Goal: Check status: Check status

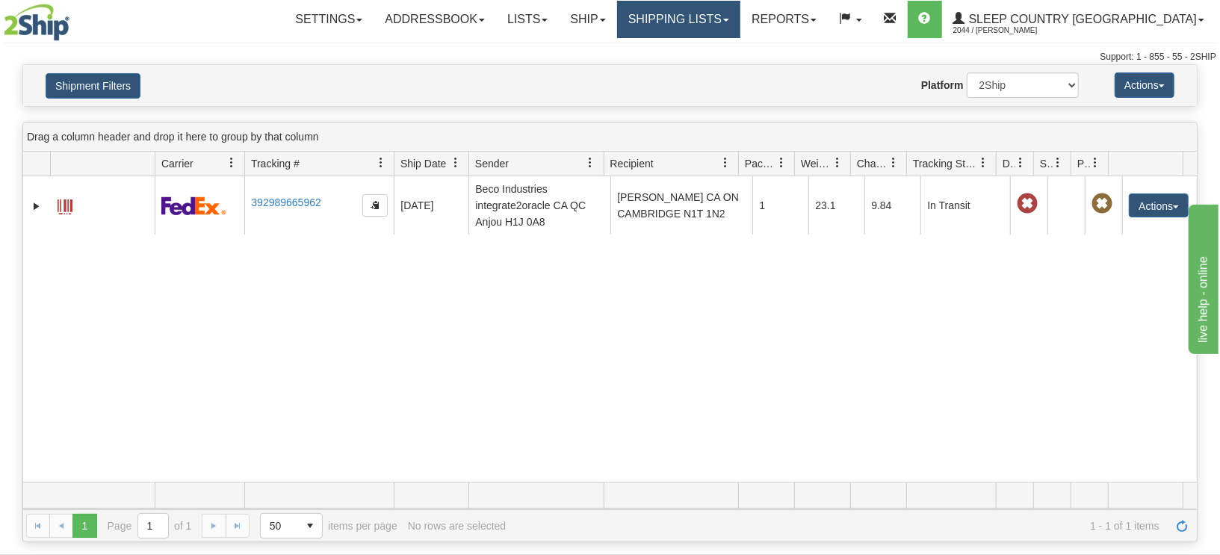
click at [737, 22] on link "Shipping lists" at bounding box center [678, 19] width 123 height 37
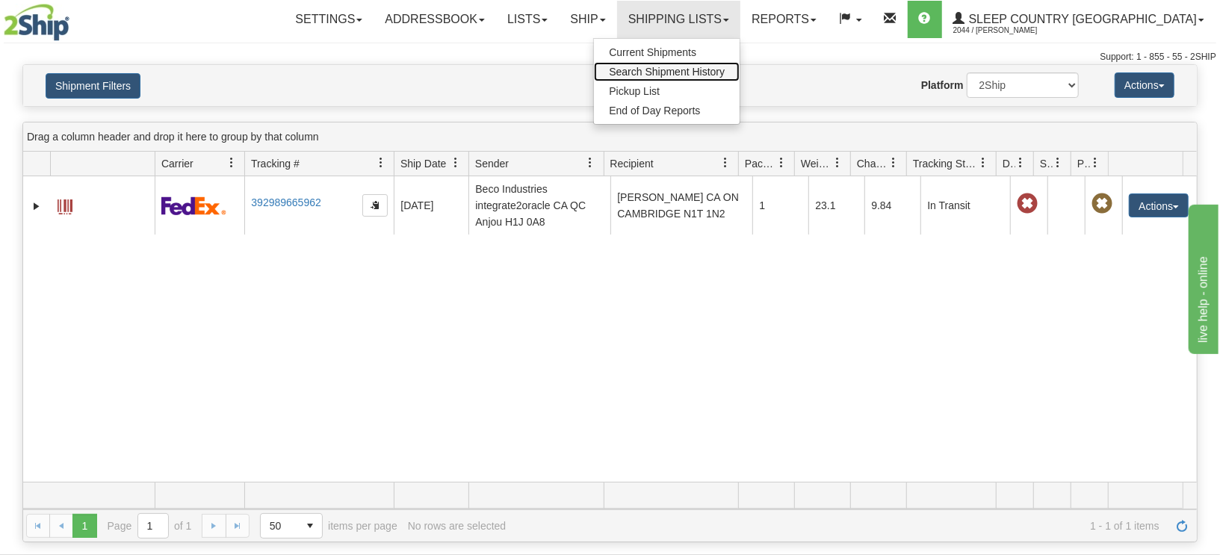
click at [725, 69] on span "Search Shipment History" at bounding box center [667, 72] width 116 height 12
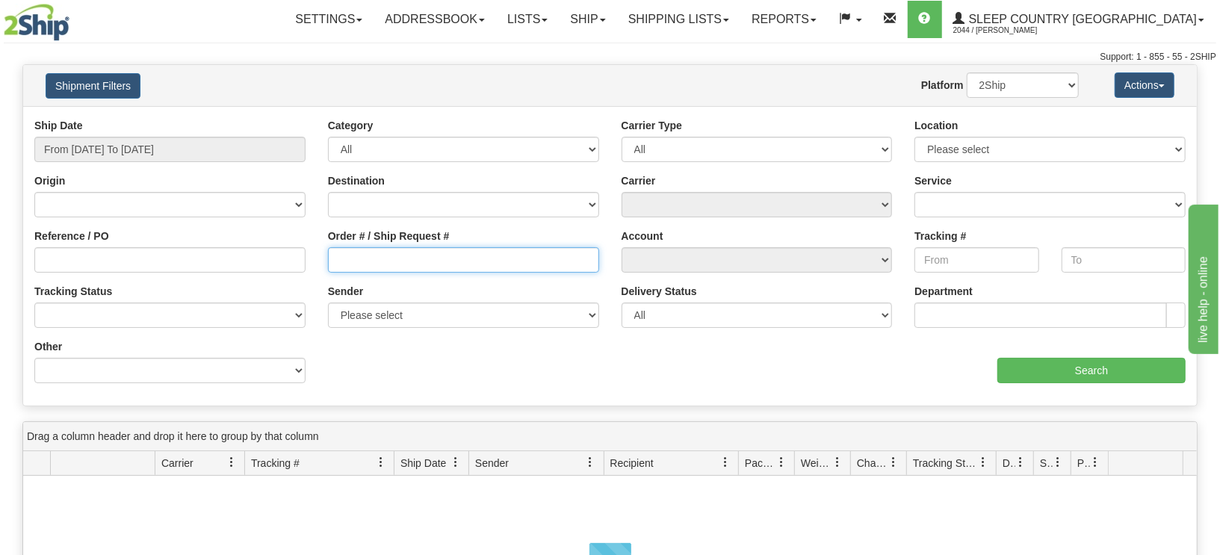
click at [400, 258] on input "Order # / Ship Request #" at bounding box center [463, 259] width 271 height 25
paste input "9000I049928"
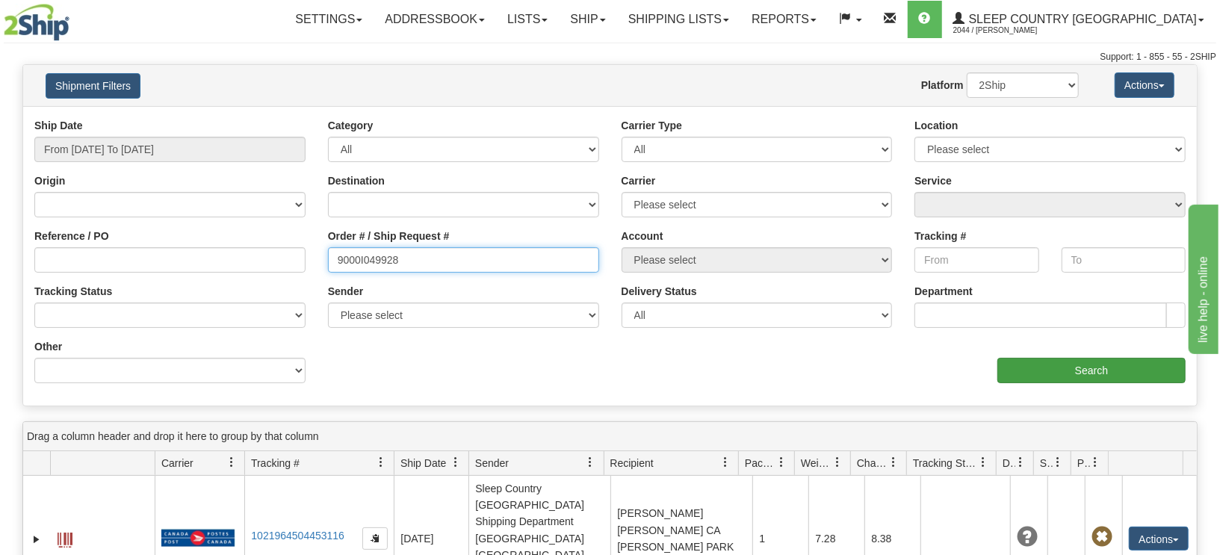
type input "9000I049928"
click at [1072, 362] on input "Search" at bounding box center [1091, 370] width 188 height 25
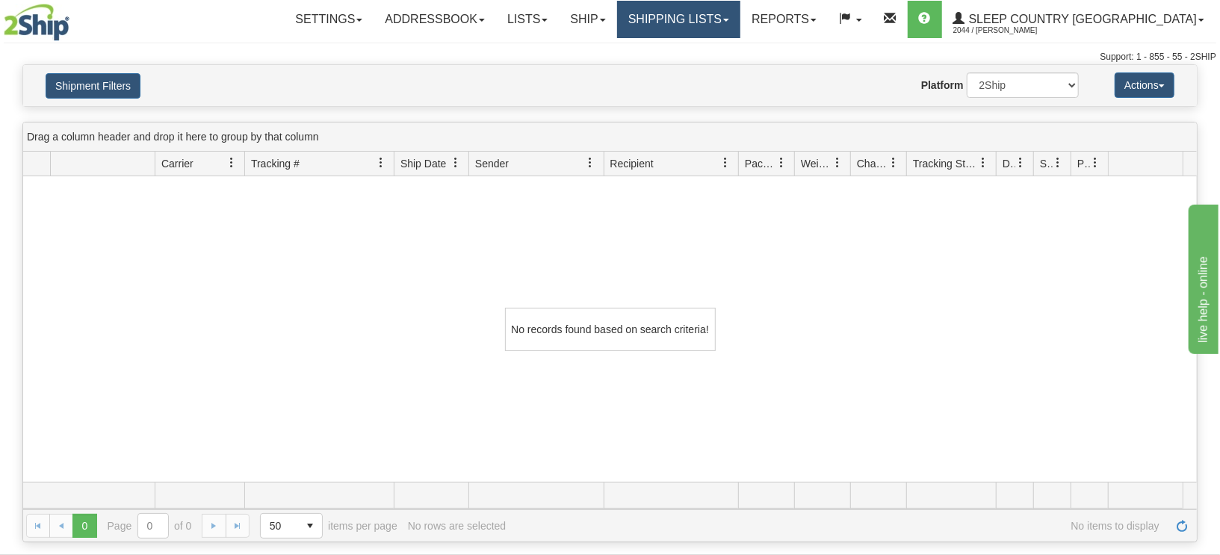
click at [740, 16] on link "Shipping lists" at bounding box center [678, 19] width 123 height 37
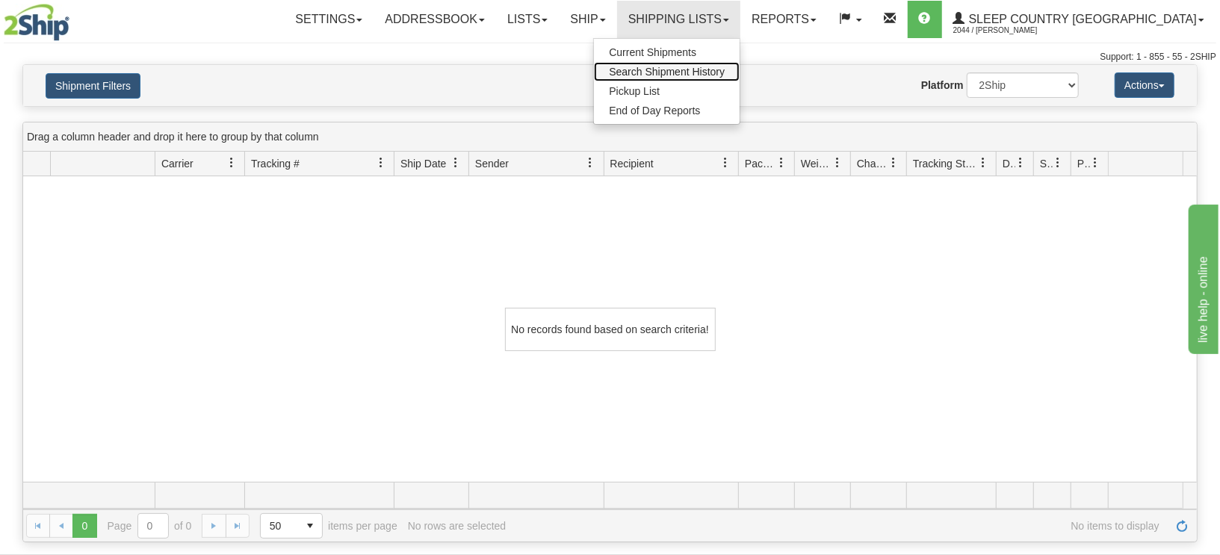
click at [728, 78] on link "Search Shipment History" at bounding box center [667, 71] width 146 height 19
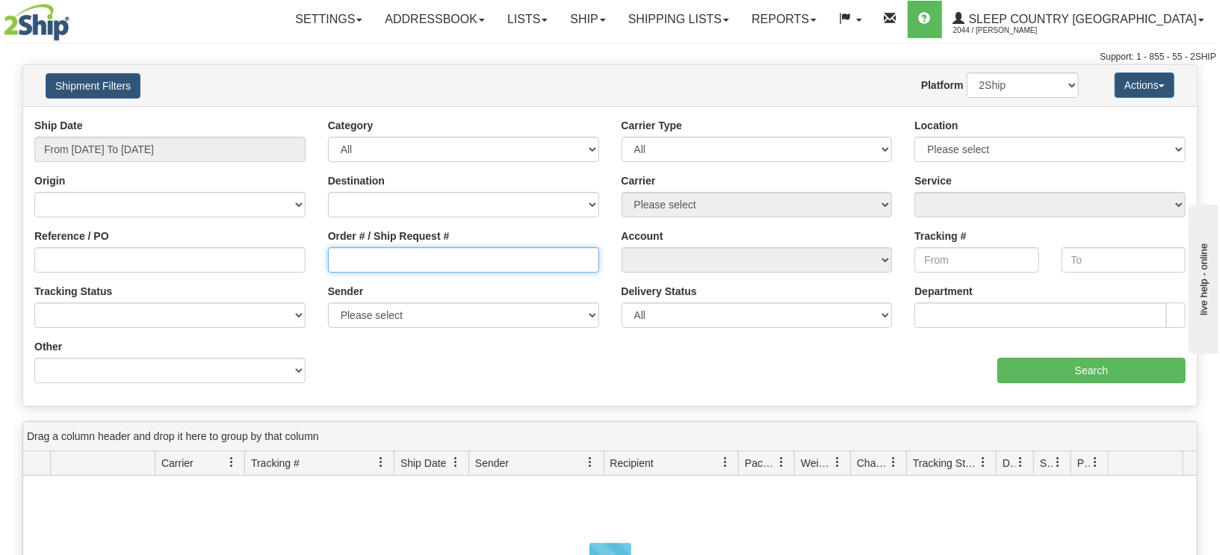
click at [359, 267] on input "Order # / Ship Request #" at bounding box center [463, 259] width 271 height 25
paste input "1055618"
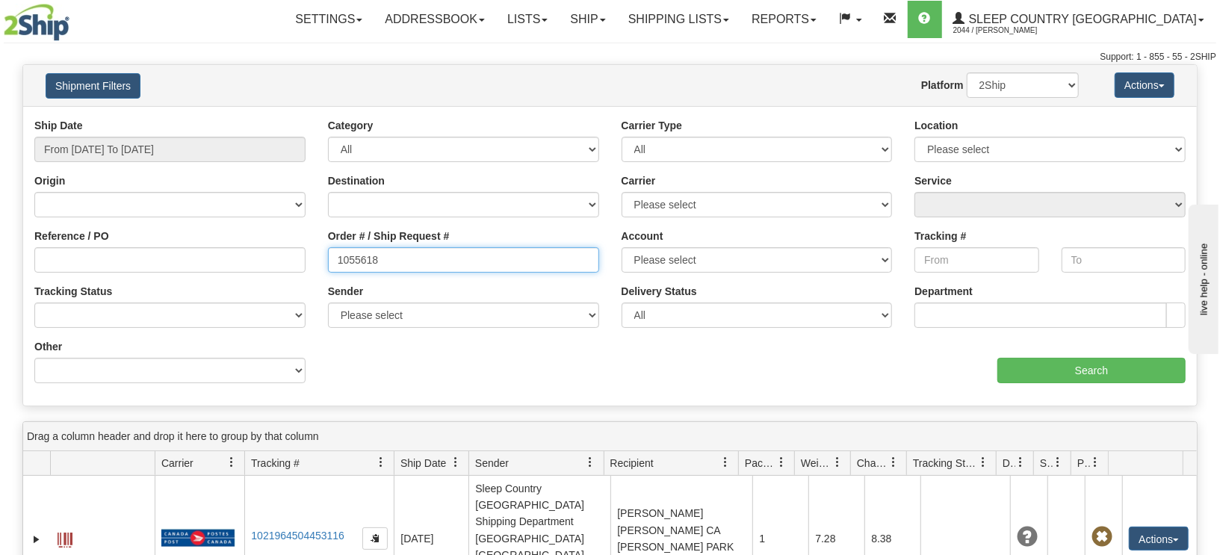
type input "1055618"
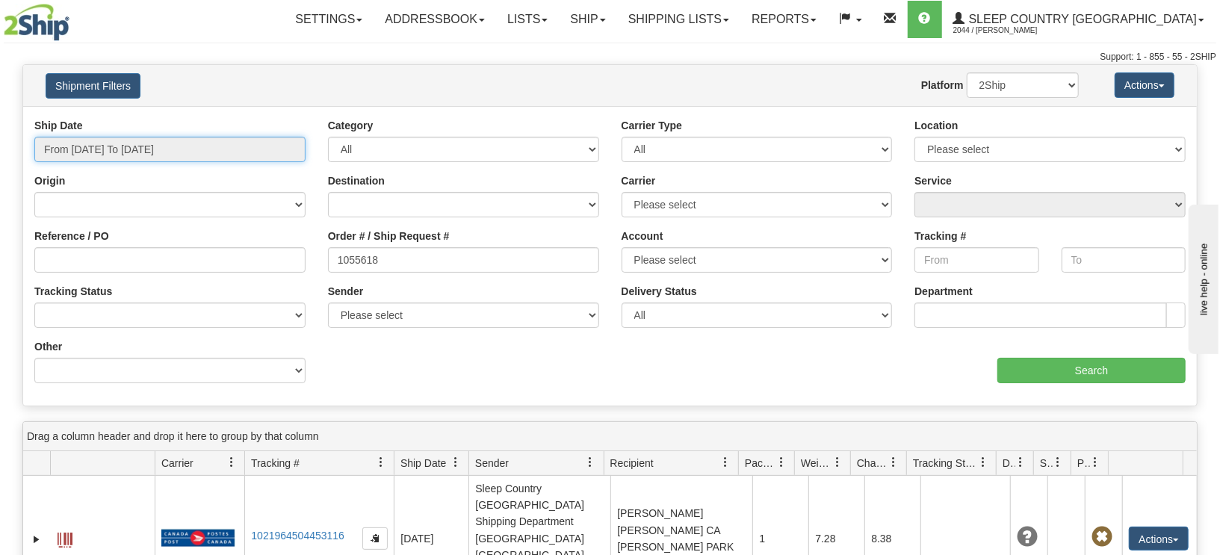
click at [85, 144] on input "From [DATE] To [DATE]" at bounding box center [169, 149] width 271 height 25
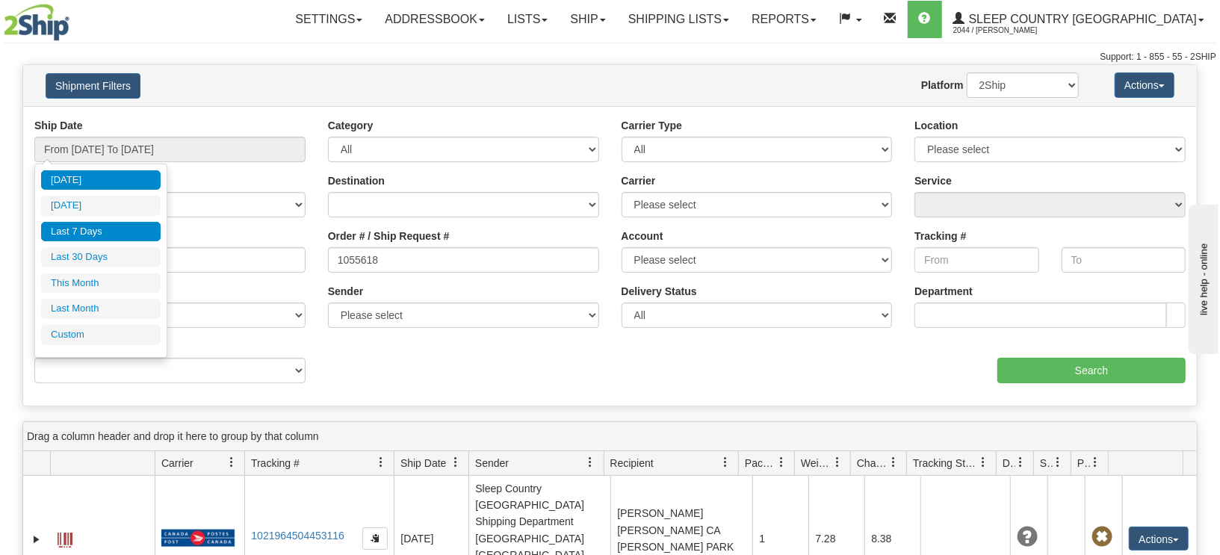
click at [70, 229] on li "Last 7 Days" at bounding box center [101, 232] width 120 height 20
type input "From 09/04/2025 To 09/10/2025"
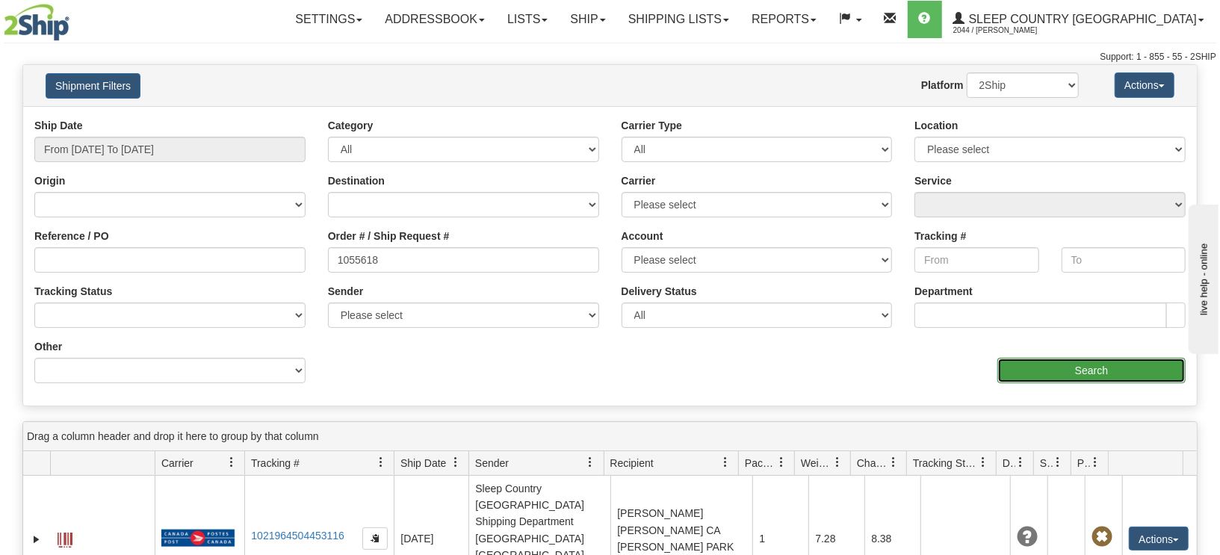
click at [1073, 371] on input "Search" at bounding box center [1091, 370] width 188 height 25
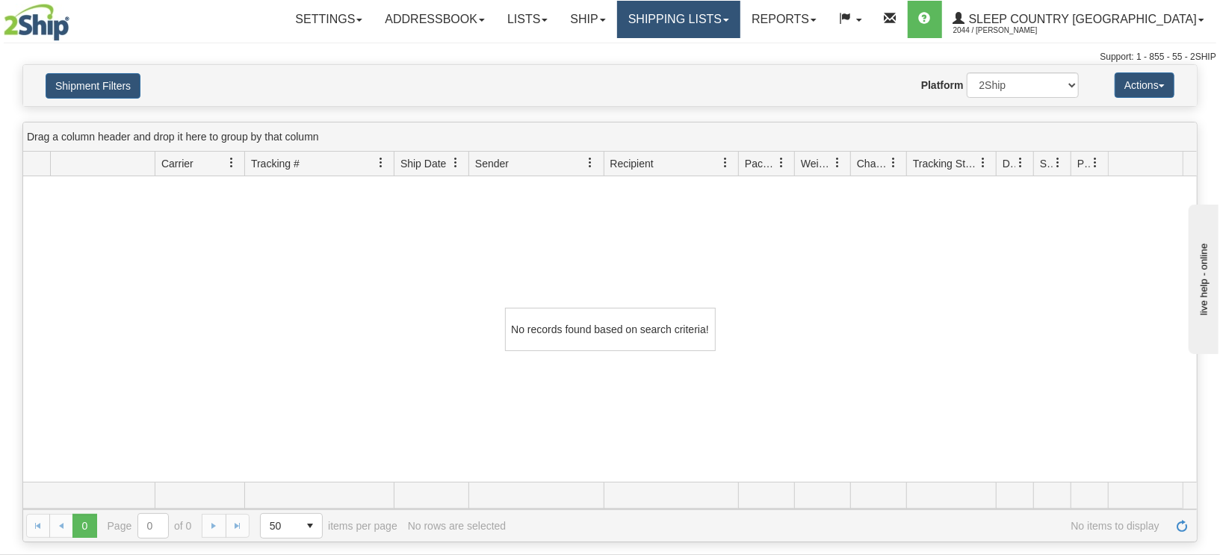
click at [740, 23] on link "Shipping lists" at bounding box center [678, 19] width 123 height 37
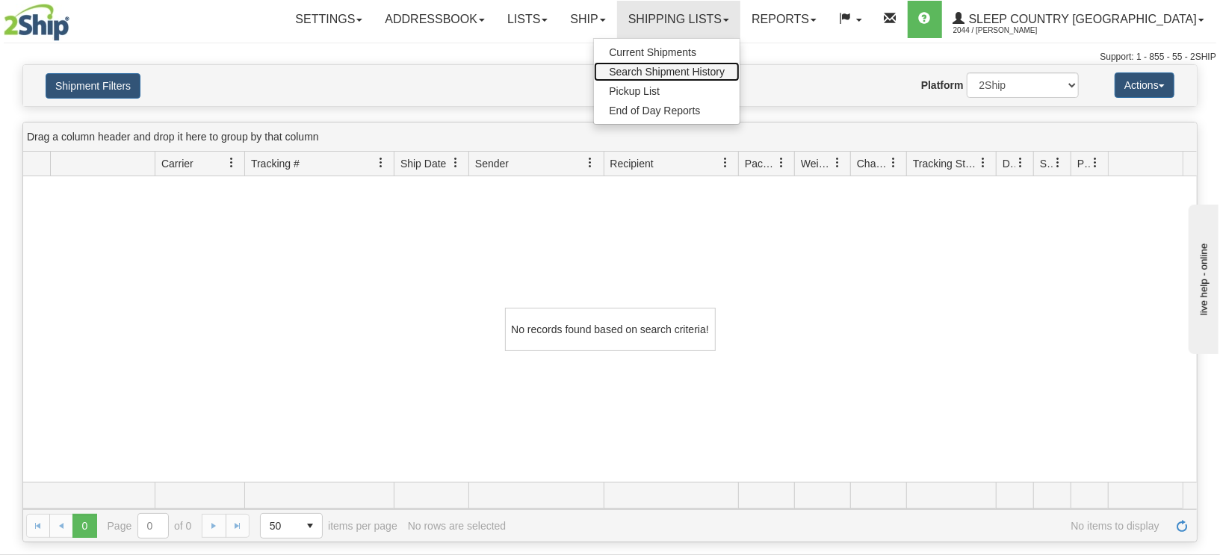
click at [725, 72] on span "Search Shipment History" at bounding box center [667, 72] width 116 height 12
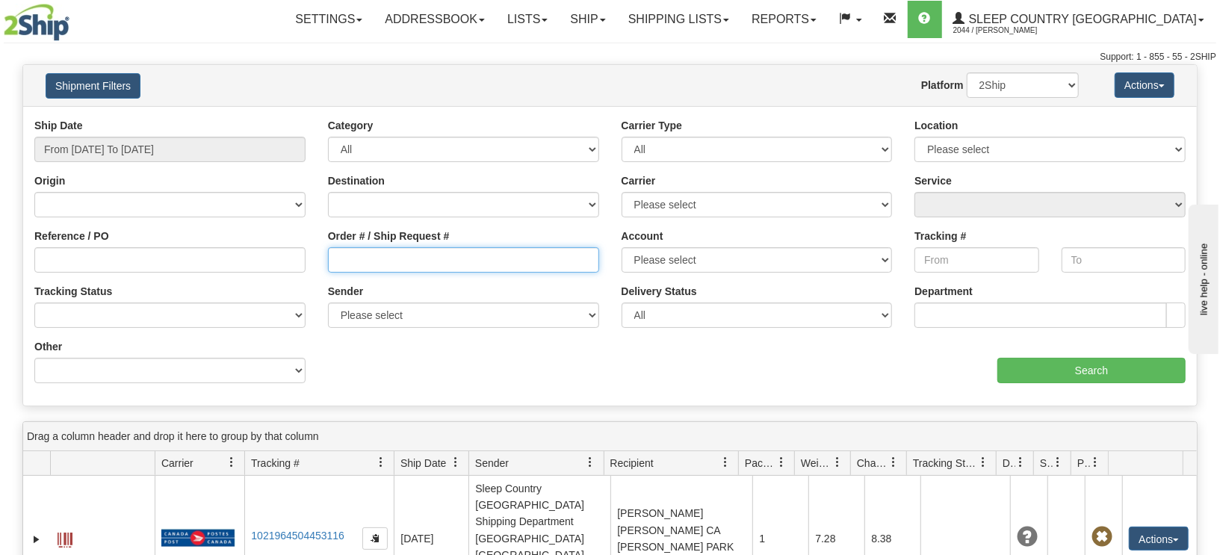
drag, startPoint x: 406, startPoint y: 265, endPoint x: 379, endPoint y: 252, distance: 30.7
click at [406, 265] on input "Order # / Ship Request #" at bounding box center [463, 259] width 271 height 25
paste input "9000I049928"
type input "9000I049928"
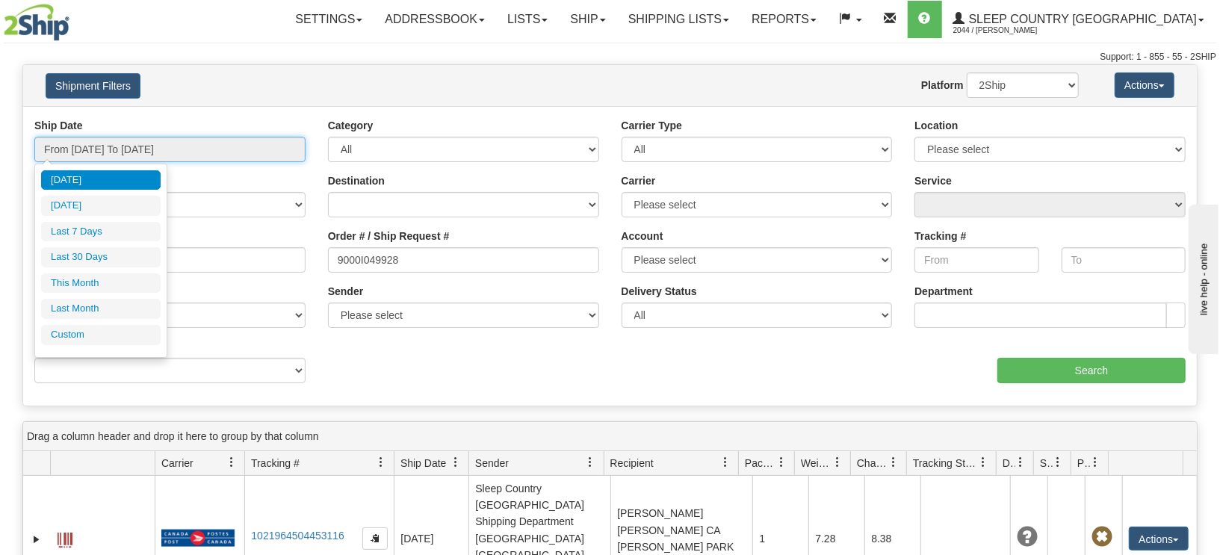
click at [149, 146] on input "From [DATE] To [DATE]" at bounding box center [169, 149] width 271 height 25
click at [88, 229] on li "Last 7 Days" at bounding box center [101, 232] width 120 height 20
type input "From 09/04/2025 To 09/10/2025"
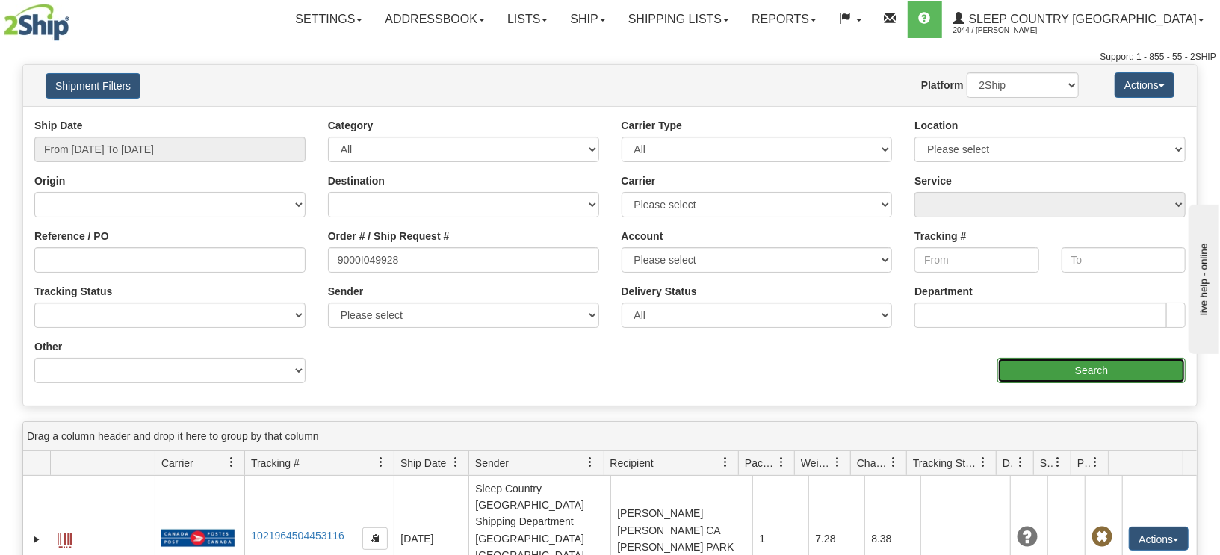
click at [1031, 366] on input "Search" at bounding box center [1091, 370] width 188 height 25
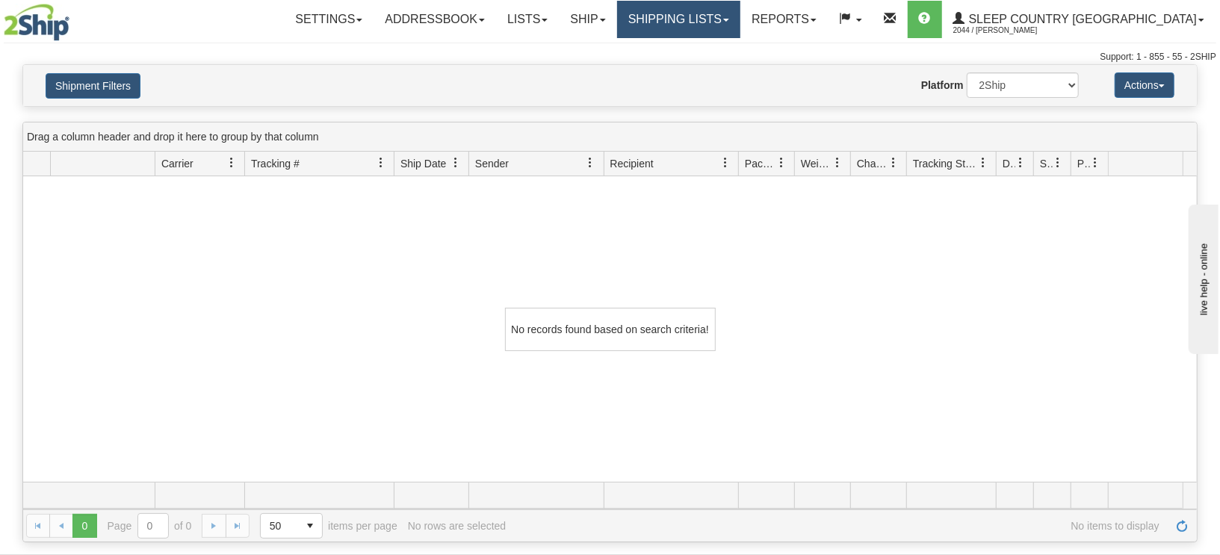
click at [740, 20] on link "Shipping lists" at bounding box center [678, 19] width 123 height 37
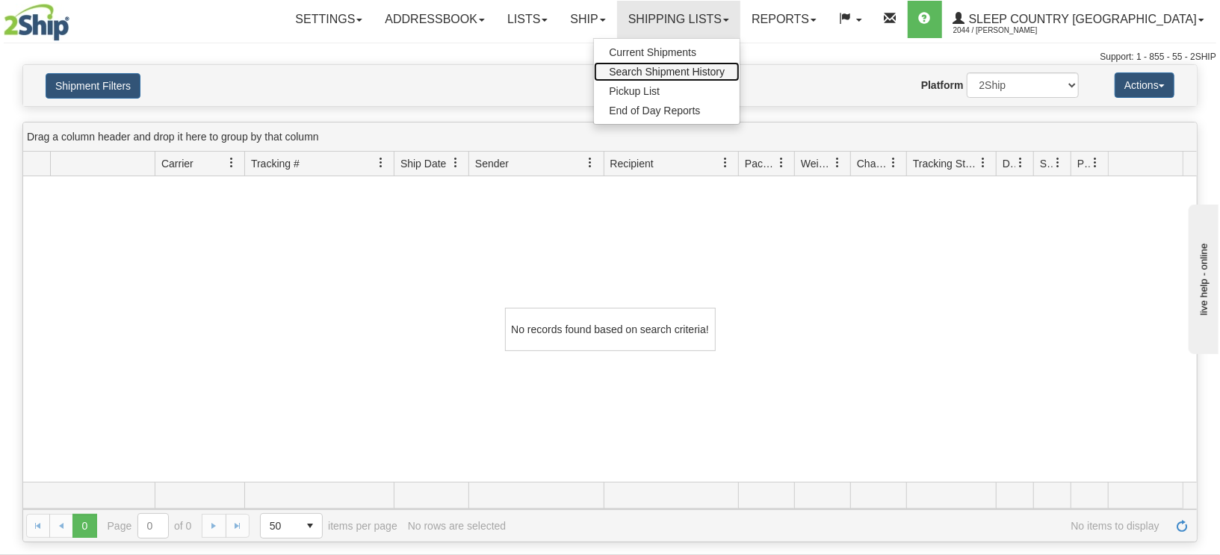
click at [725, 66] on span "Search Shipment History" at bounding box center [667, 72] width 116 height 12
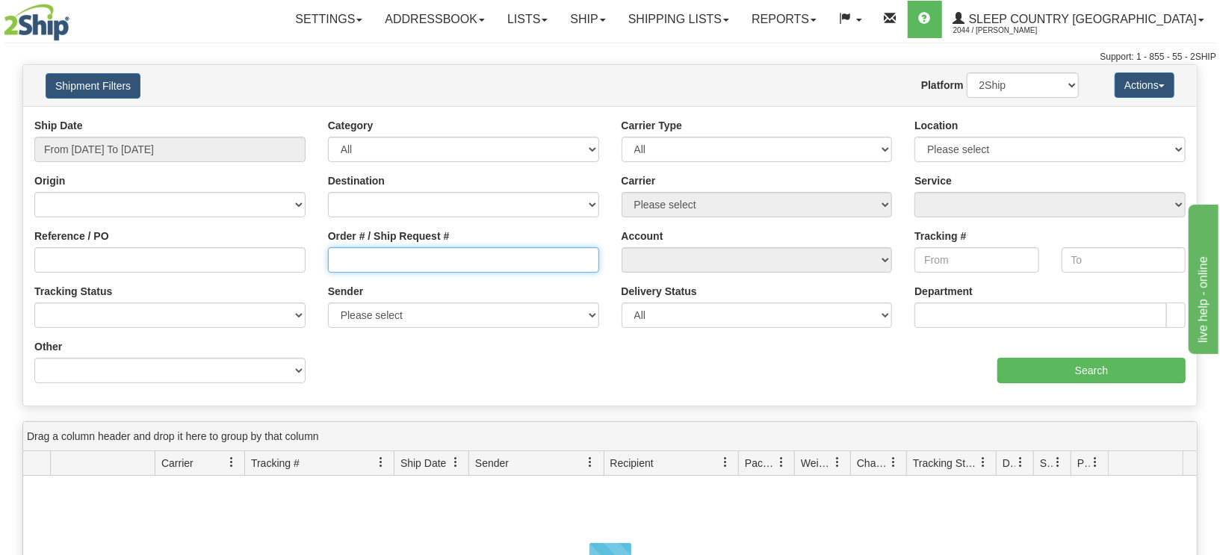
click at [397, 261] on input "Order # / Ship Request #" at bounding box center [463, 259] width 271 height 25
paste input "9000I049928"
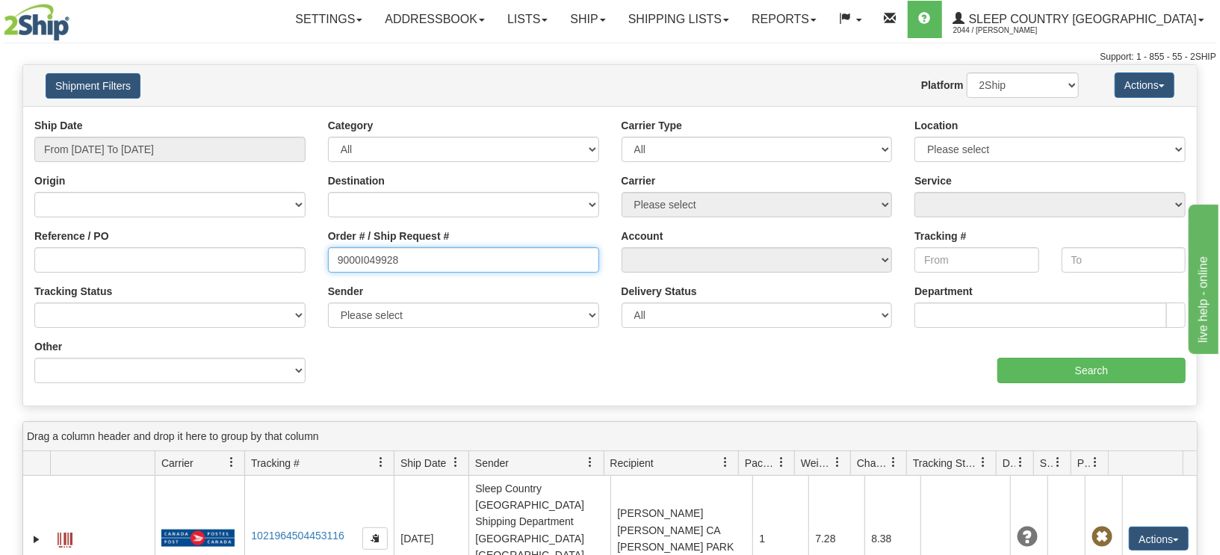
type input "9000I049928"
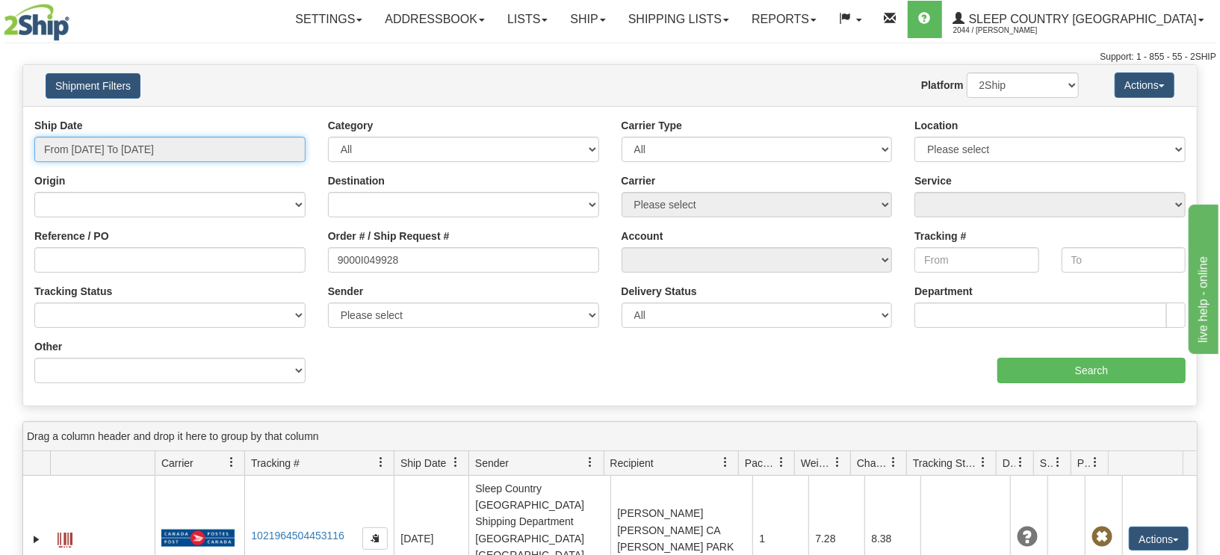
click at [137, 151] on input "From [DATE] To [DATE]" at bounding box center [169, 149] width 271 height 25
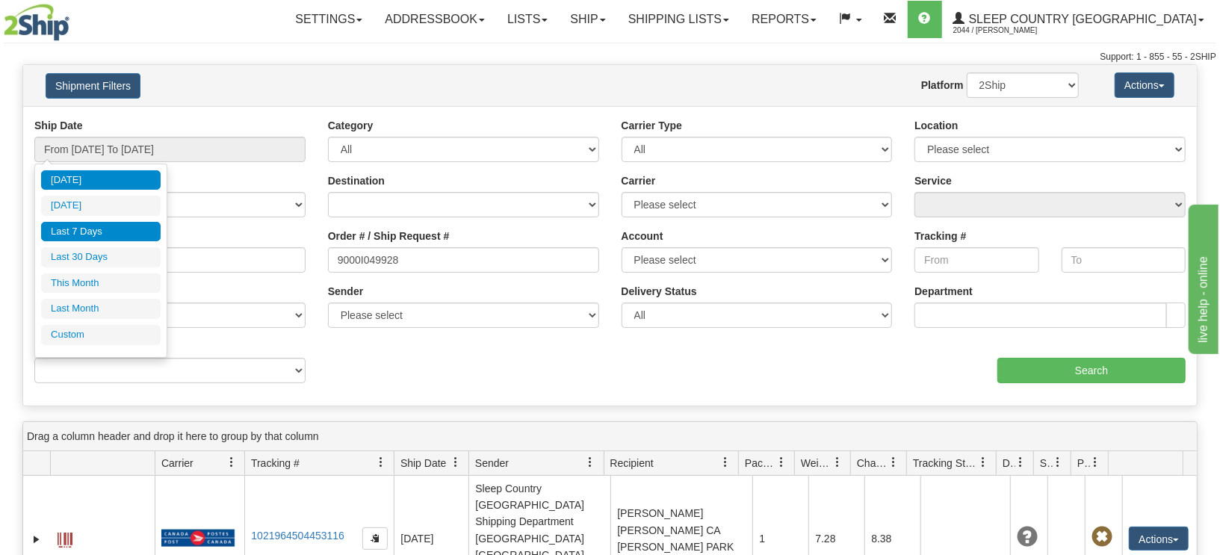
click at [86, 229] on li "Last 7 Days" at bounding box center [101, 232] width 120 height 20
type input "From 09/04/2025 To 09/10/2025"
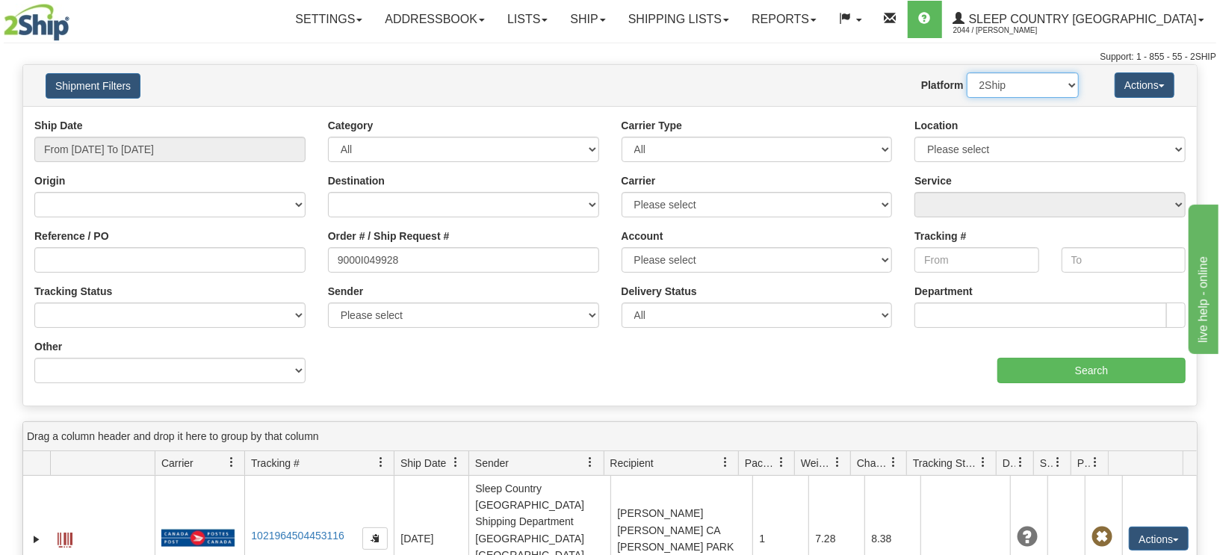
click at [1032, 87] on select "2Ship Imported" at bounding box center [1023, 84] width 112 height 25
select select "1"
click at [967, 72] on select "2Ship Imported" at bounding box center [1023, 84] width 112 height 25
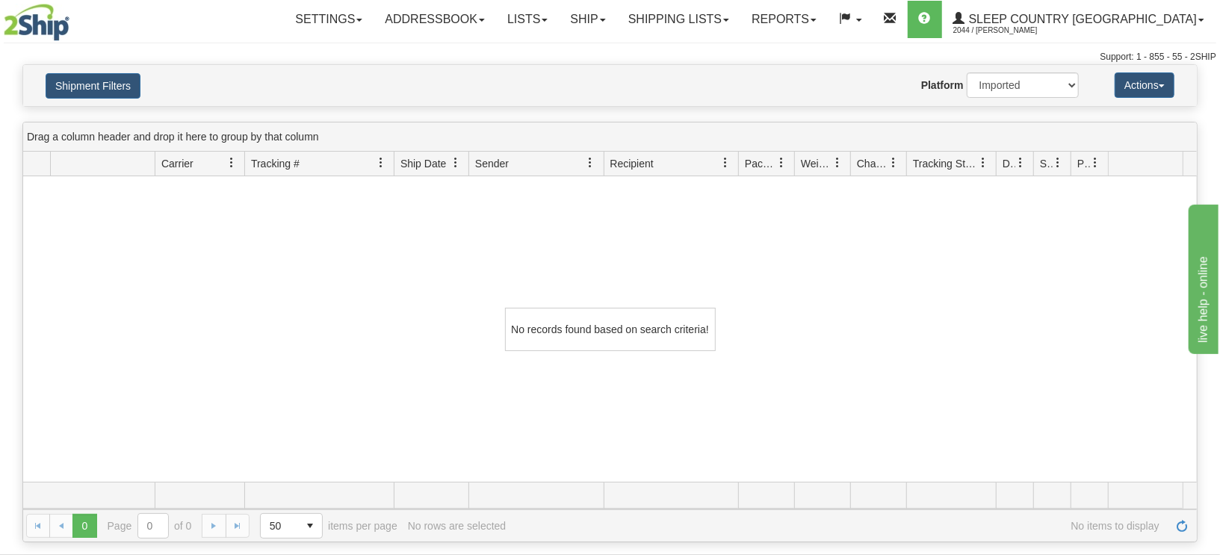
click at [890, 316] on div "No records found based on search criteria!" at bounding box center [609, 329] width 1173 height 306
